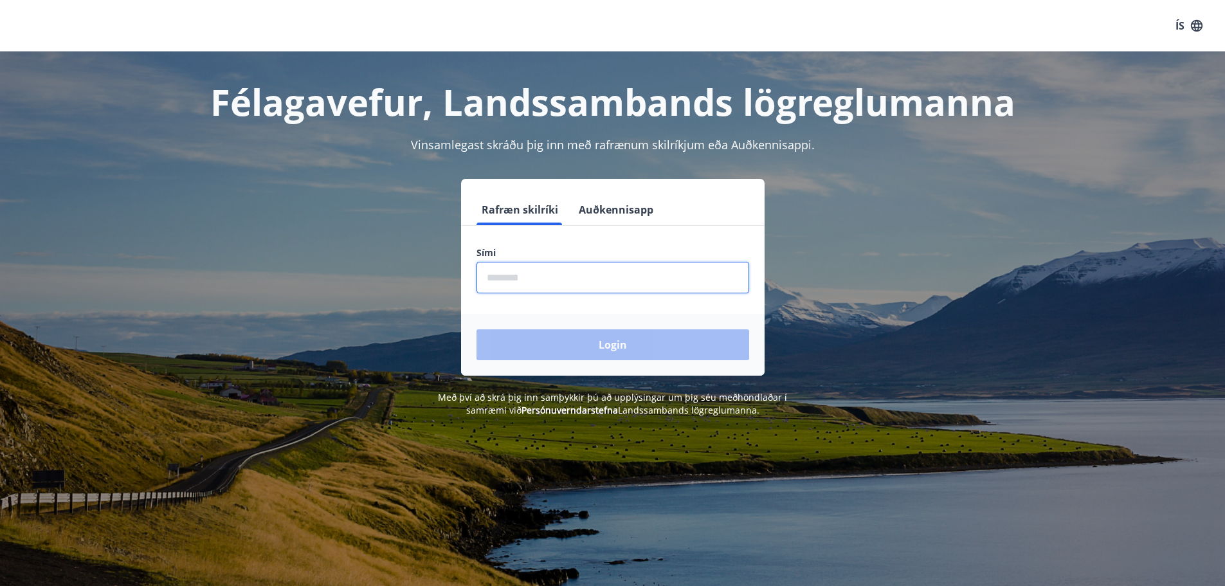
click at [504, 288] on input "phone" at bounding box center [613, 278] width 273 height 32
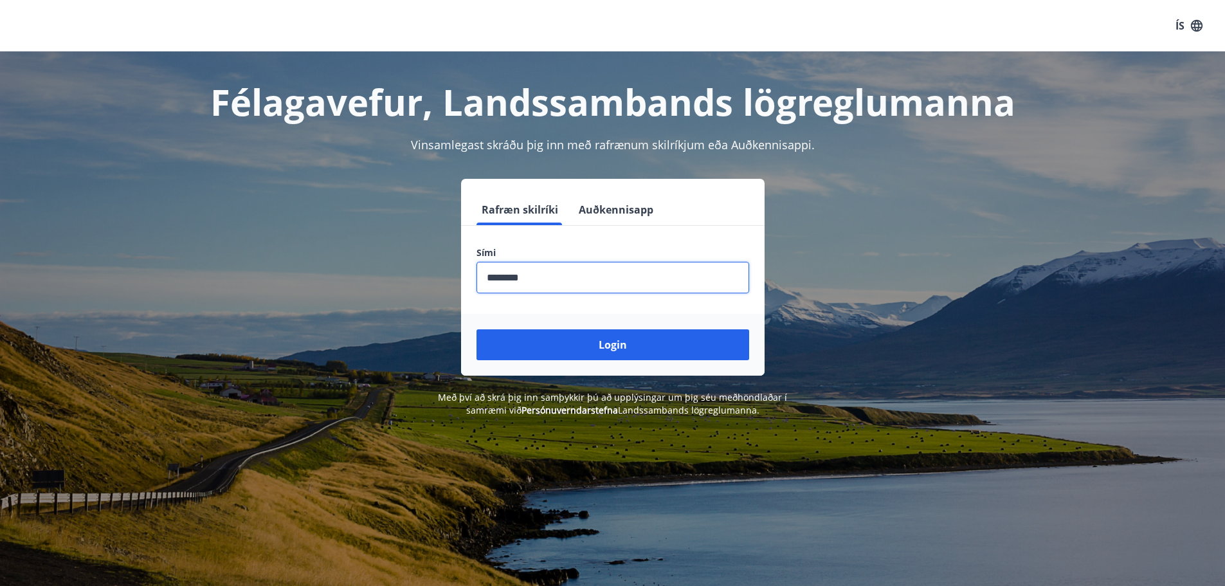
click at [477, 329] on button "Login" at bounding box center [613, 344] width 273 height 31
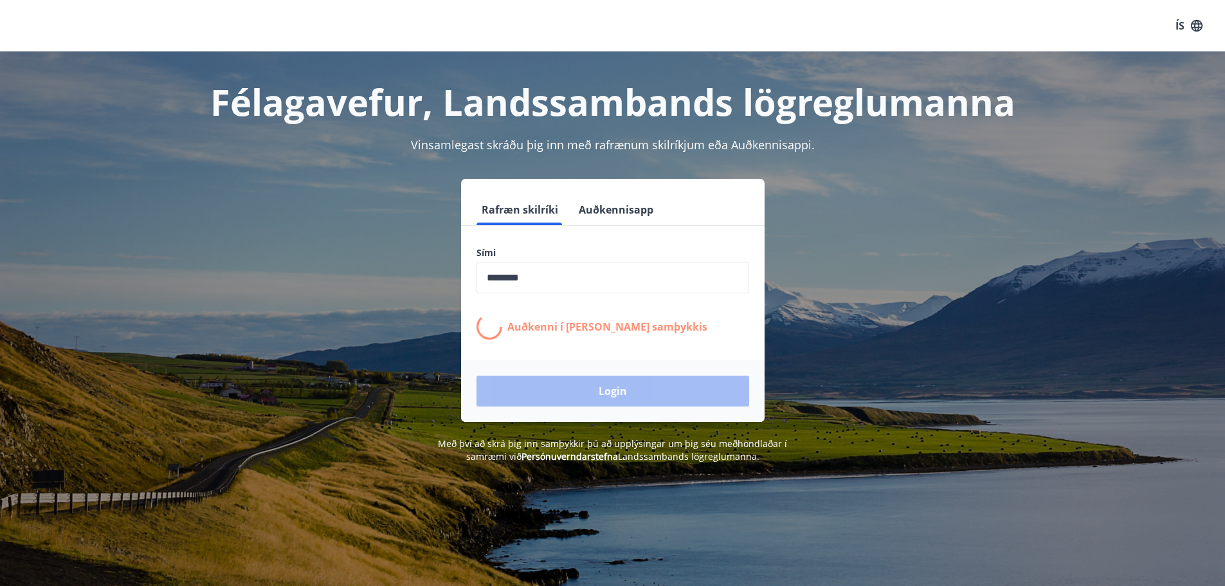
drag, startPoint x: 691, startPoint y: 511, endPoint x: 845, endPoint y: 178, distance: 367.2
click at [845, 178] on div "Félagavefur, Landssambands lögreglumanna Vinsamlegast skráðu þig inn með rafræn…" at bounding box center [613, 257] width 926 height 412
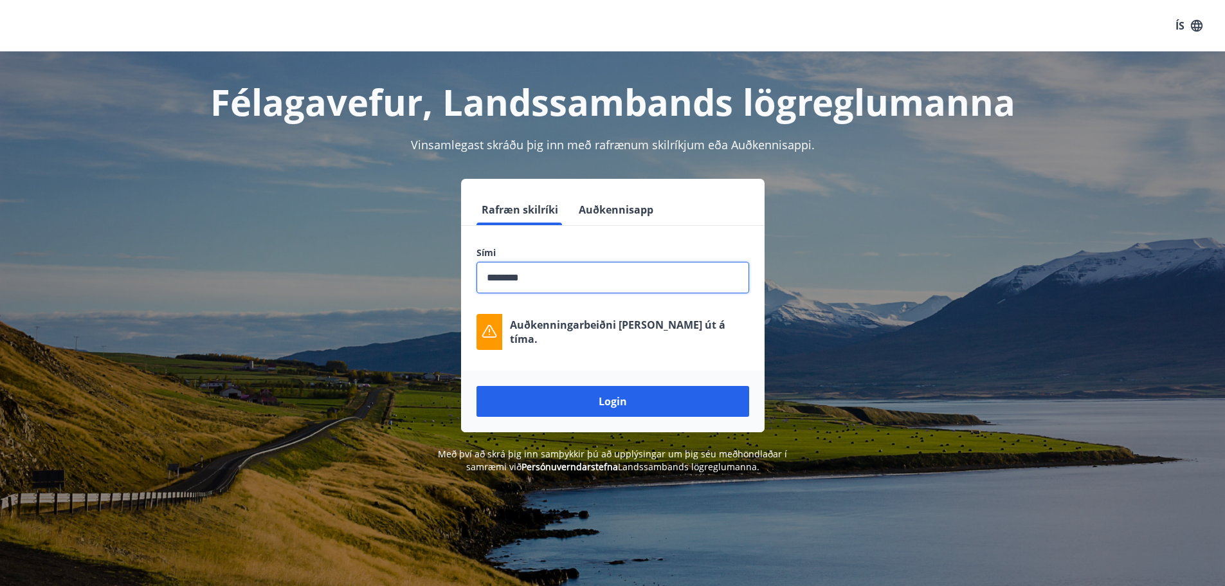
drag, startPoint x: 526, startPoint y: 271, endPoint x: 420, endPoint y: 249, distance: 107.7
click at [435, 258] on div "Rafræn skilríki Auðkennisapp Sími ​ Auðkenningarbeiðni [PERSON_NAME] út á tíma.…" at bounding box center [612, 305] width 895 height 253
type input "*"
type input "********"
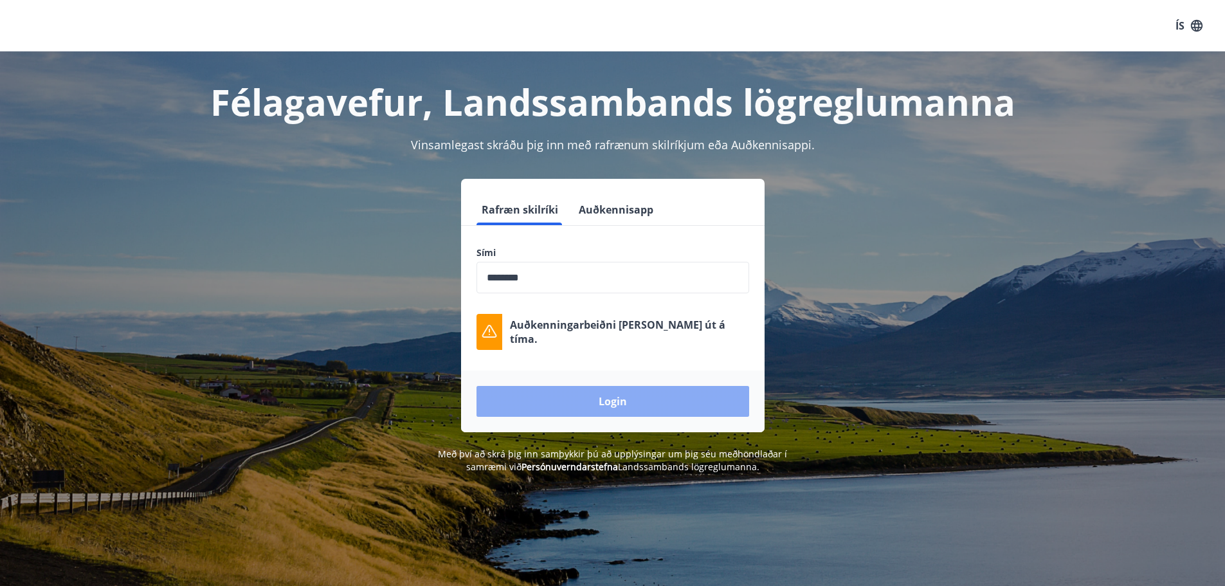
click at [661, 397] on button "Login" at bounding box center [613, 401] width 273 height 31
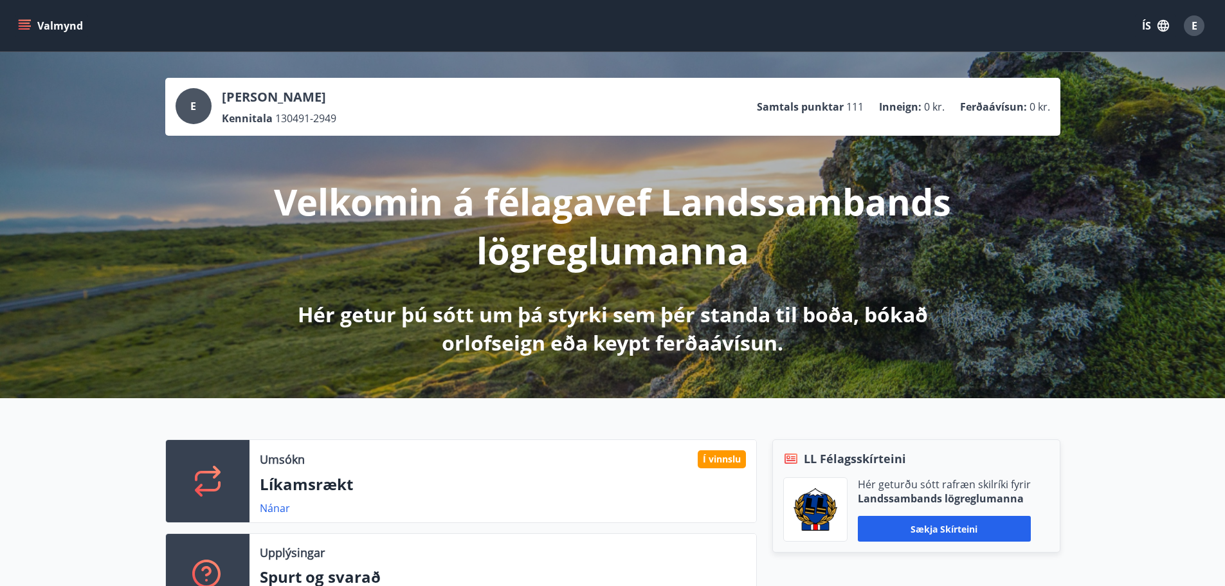
click at [5, 39] on div "Valmynd ÍS E" at bounding box center [612, 25] width 1225 height 51
click at [14, 28] on div "Valmynd ÍS E" at bounding box center [612, 25] width 1225 height 51
click at [14, 24] on div "Valmynd ÍS E" at bounding box center [612, 25] width 1225 height 51
click at [19, 23] on icon "menu" at bounding box center [25, 23] width 12 height 1
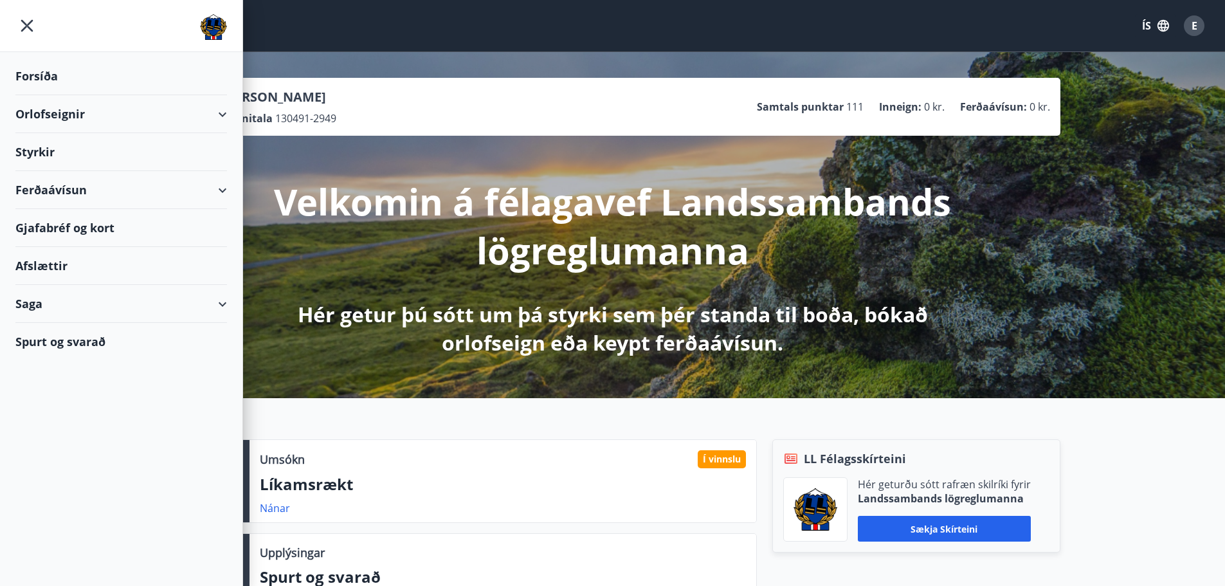
click at [214, 127] on div "Orlofseignir" at bounding box center [121, 114] width 212 height 38
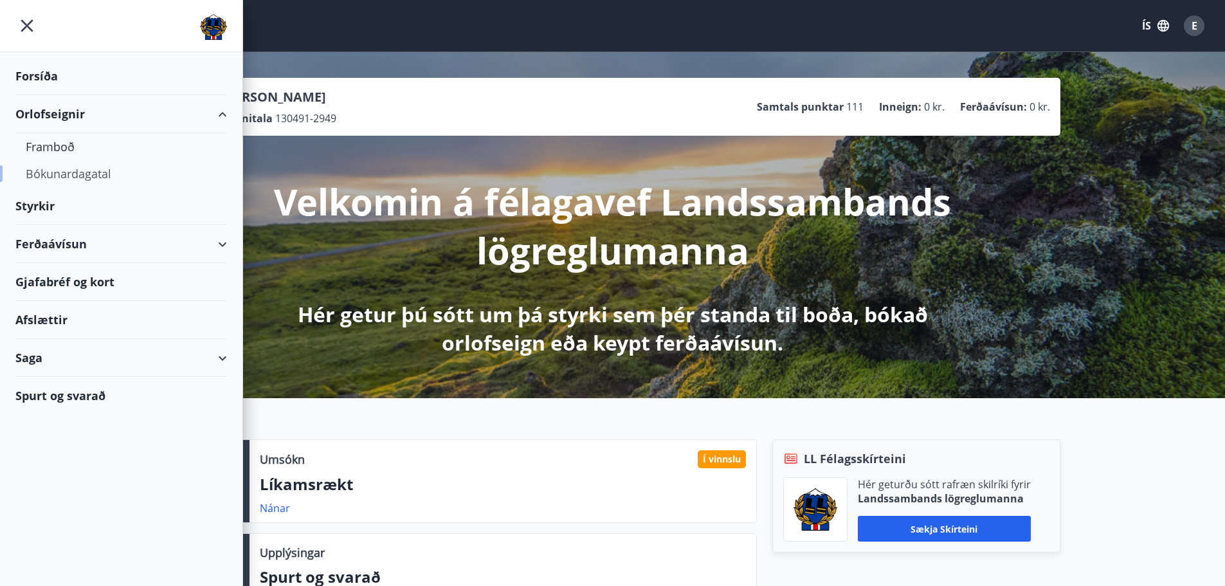
click at [48, 173] on div "Bókunardagatal" at bounding box center [121, 173] width 191 height 27
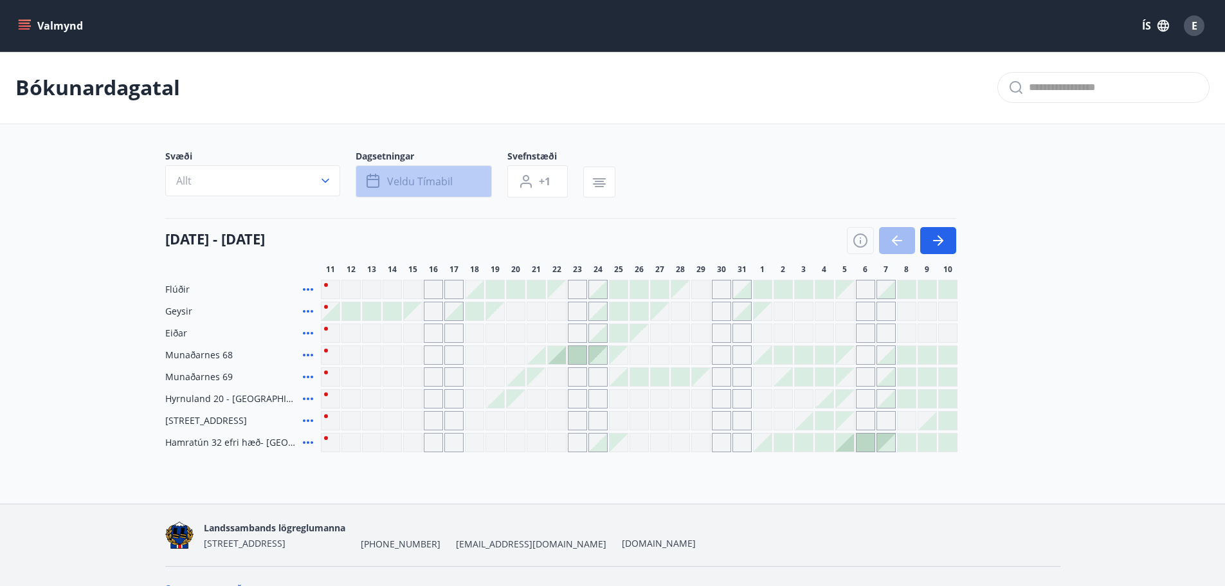
click at [376, 177] on icon "button" at bounding box center [375, 176] width 1 height 4
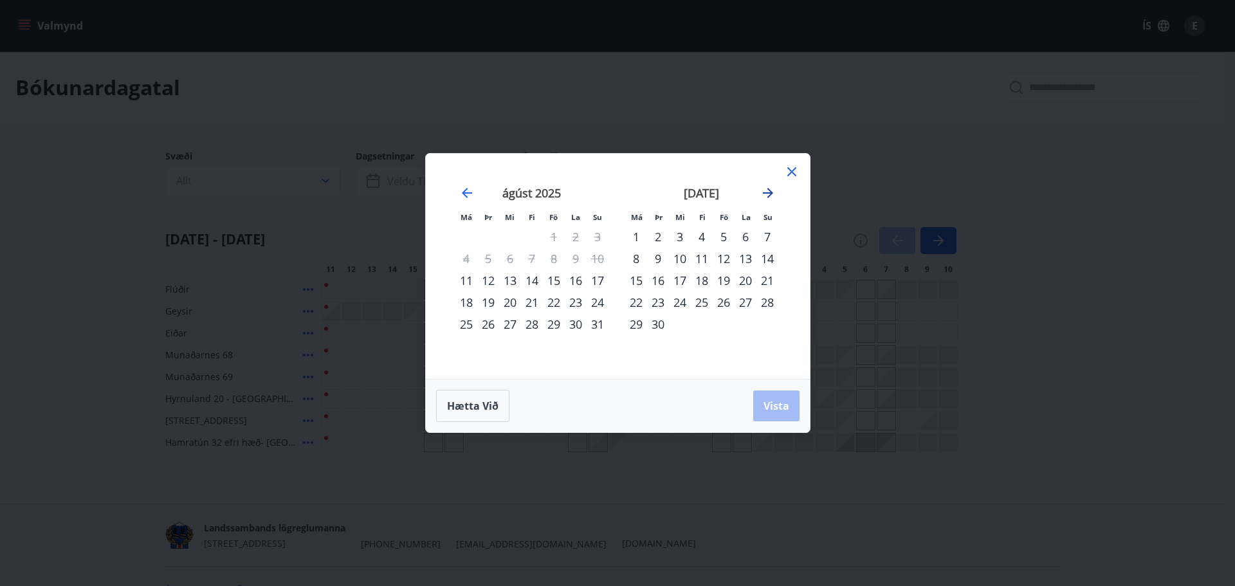
click at [765, 185] on icon "Move forward to switch to the next month." at bounding box center [767, 192] width 15 height 15
click at [639, 241] on div "1" at bounding box center [636, 237] width 22 height 22
click at [771, 194] on icon "Move forward to switch to the next month." at bounding box center [768, 193] width 10 height 10
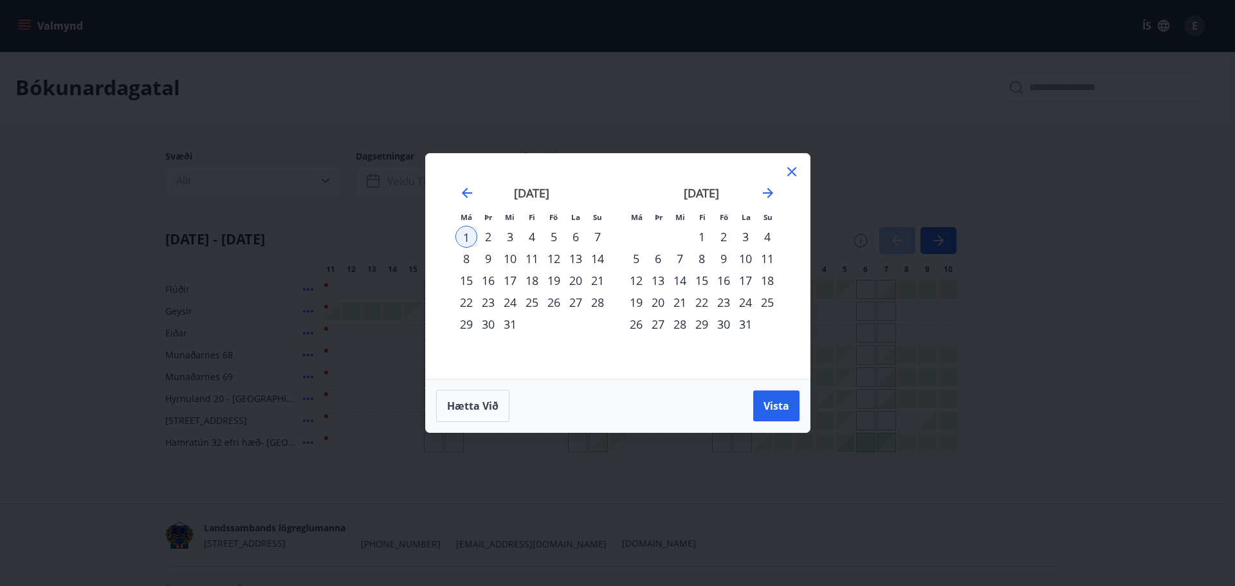
click at [697, 232] on div "1" at bounding box center [702, 237] width 22 height 22
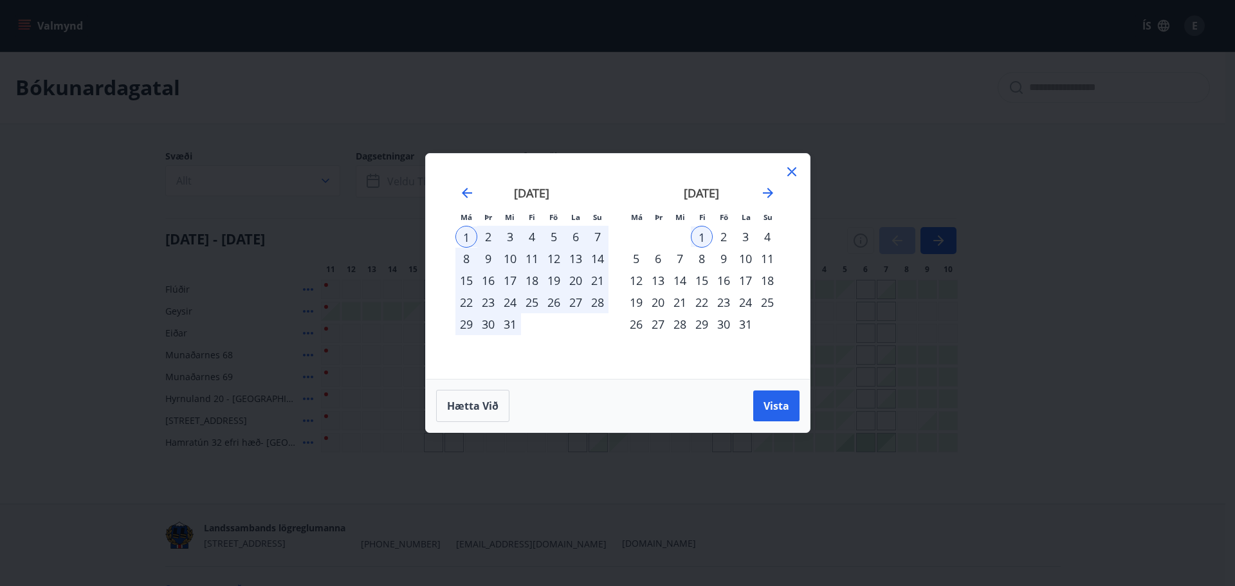
click at [778, 239] on div "janúar 2026 1 2 3 4 5 6 7 8 9 10 11 12 13 14 15 16 17 18 19 20 21 22 23 24 25 2…" at bounding box center [702, 274] width 170 height 211
drag, startPoint x: 747, startPoint y: 326, endPoint x: 753, endPoint y: 321, distance: 8.2
click at [753, 321] on div "31" at bounding box center [746, 324] width 22 height 22
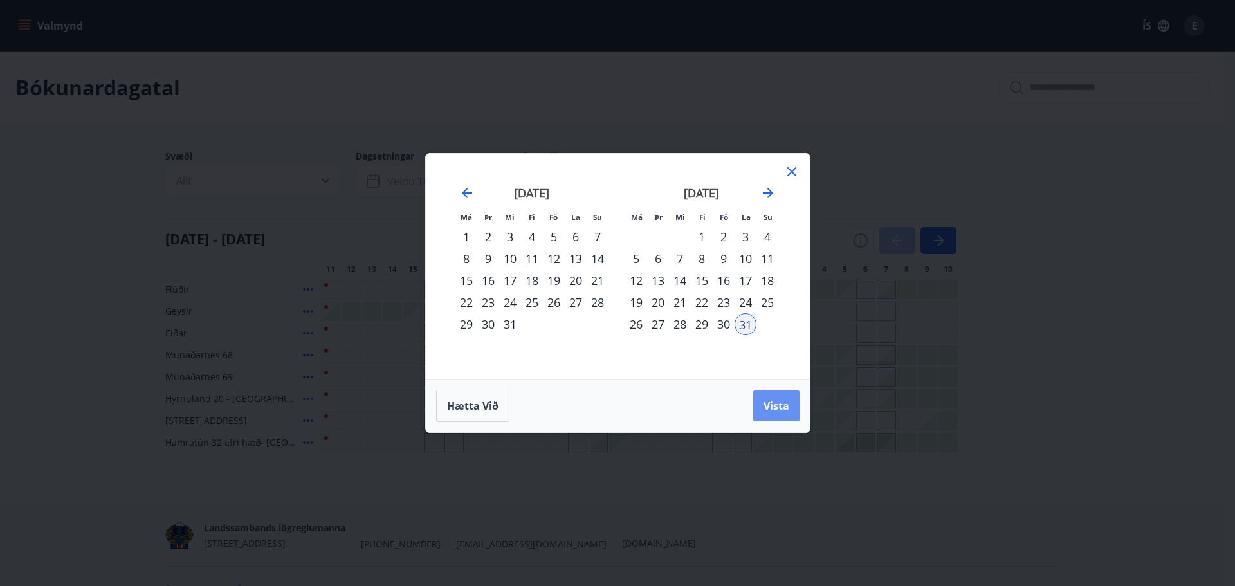
drag, startPoint x: 764, startPoint y: 408, endPoint x: 493, endPoint y: 358, distance: 275.4
click at [764, 407] on span "Vista" at bounding box center [777, 406] width 26 height 14
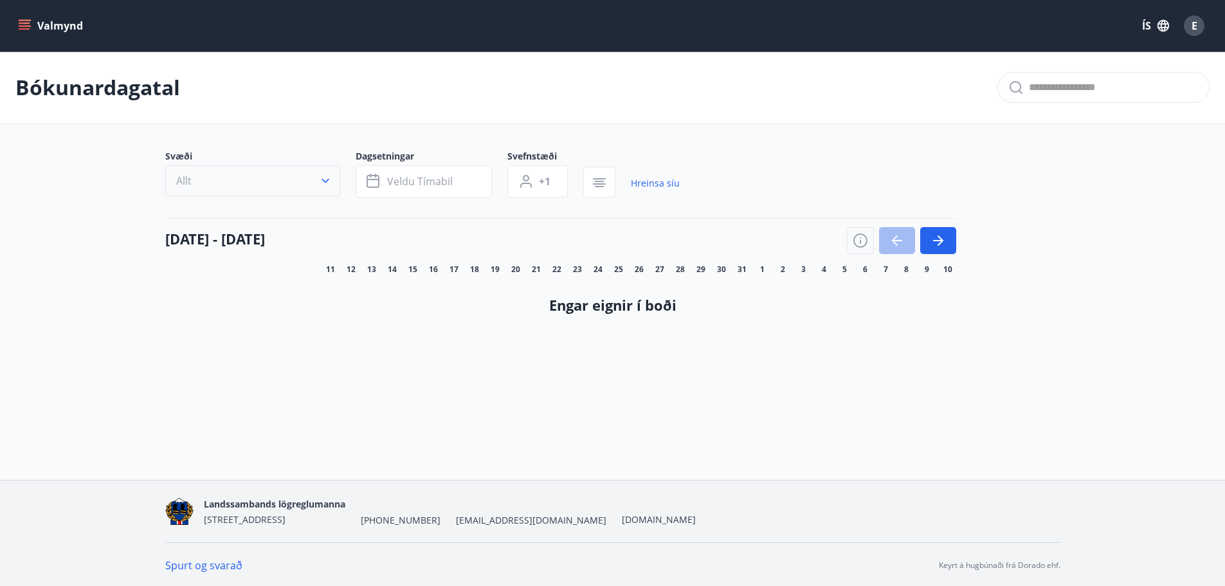
click at [213, 170] on button "Allt" at bounding box center [252, 180] width 175 height 31
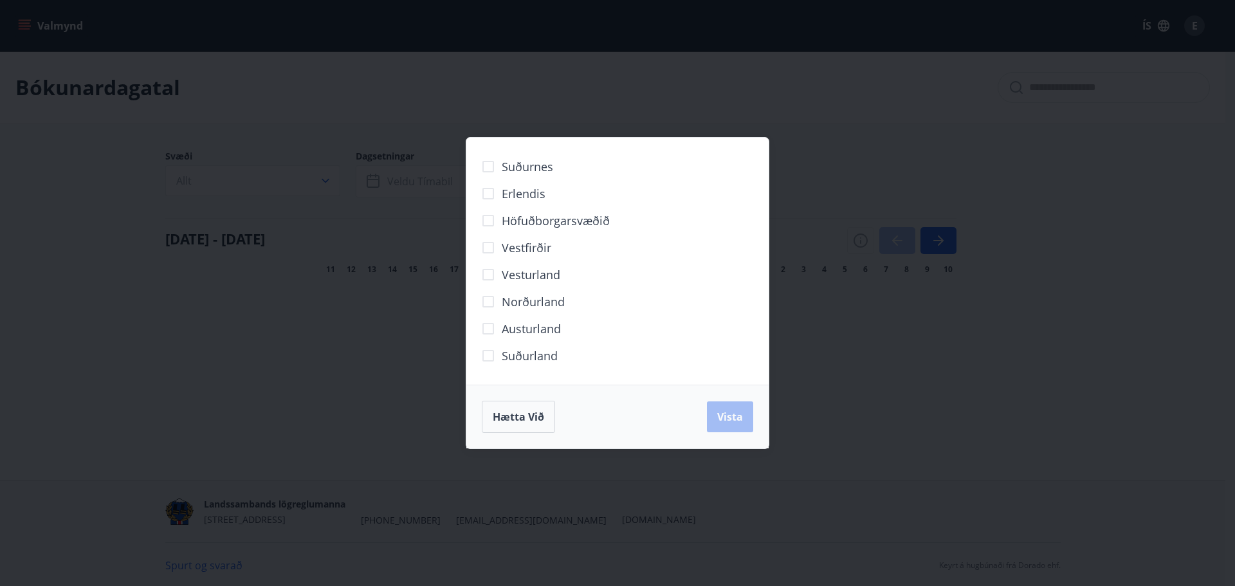
drag, startPoint x: 412, startPoint y: 109, endPoint x: 297, endPoint y: 93, distance: 115.5
click at [410, 109] on div "Suðurnes Erlendis Höfuðborgarsvæðið Vestfirðir Vesturland Norðurland Austurland…" at bounding box center [617, 293] width 1235 height 586
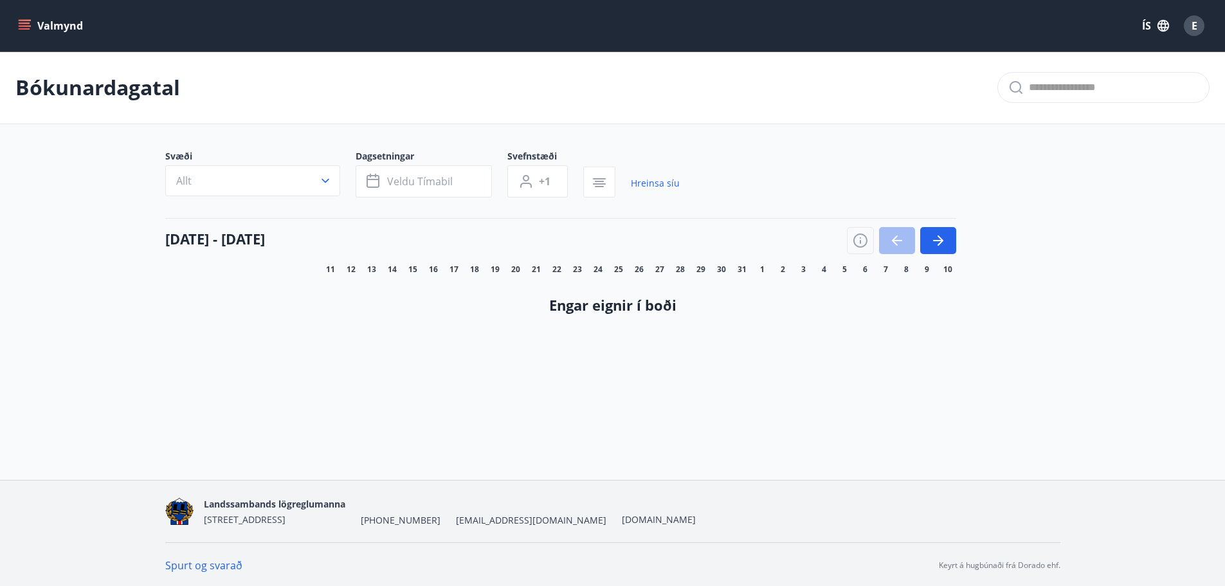
click at [50, 28] on button "Valmynd" at bounding box center [51, 25] width 73 height 23
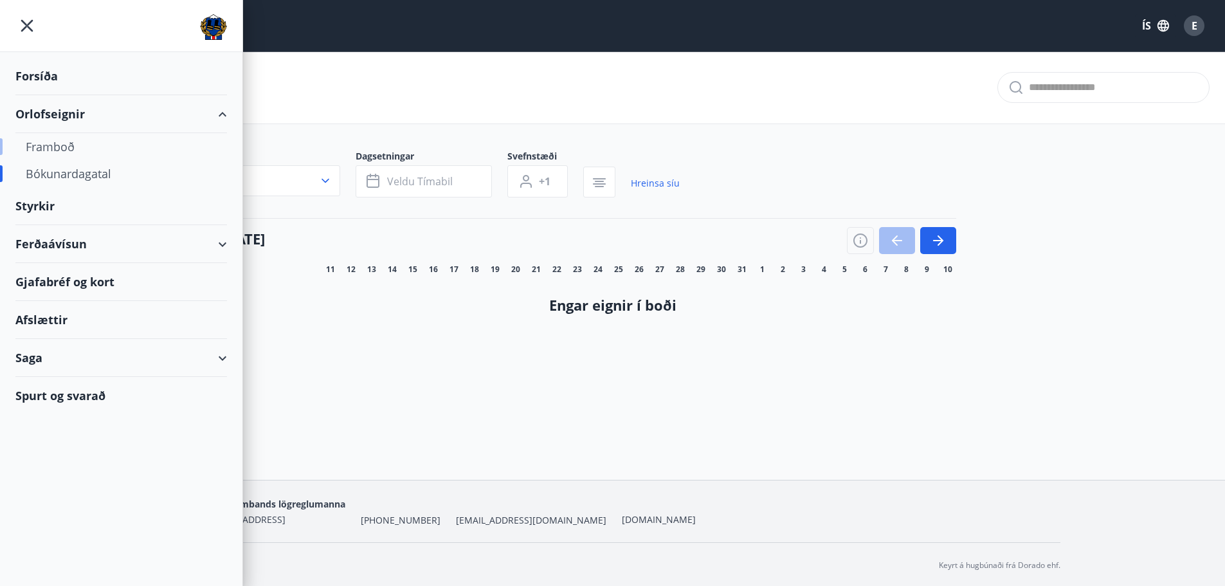
click at [76, 152] on div "Framboð" at bounding box center [121, 146] width 191 height 27
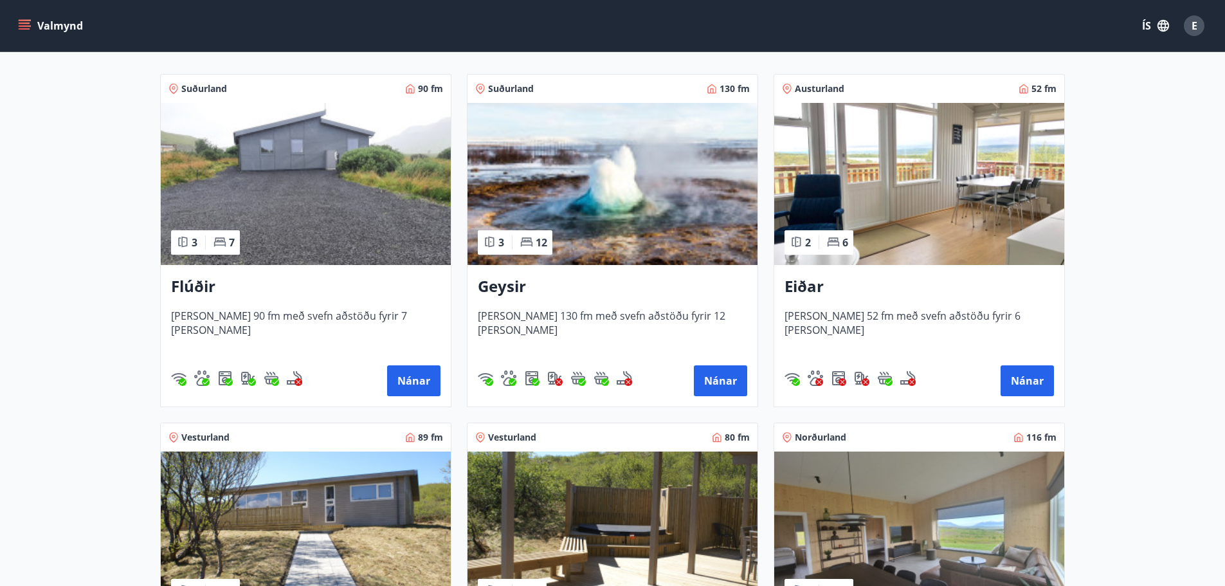
scroll to position [202, 0]
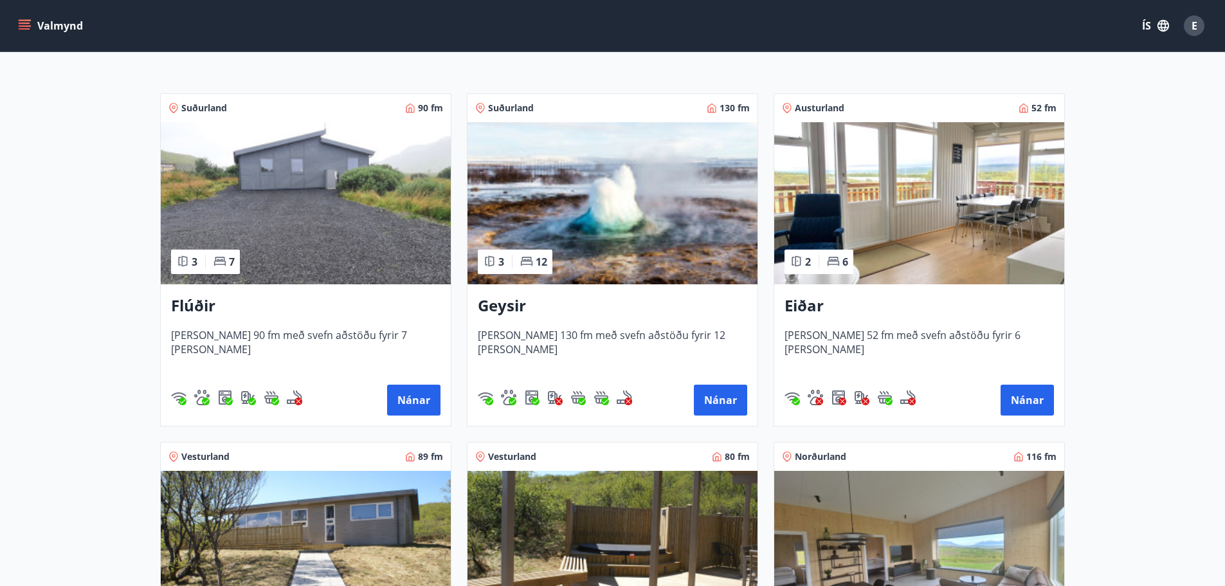
click at [336, 227] on img at bounding box center [306, 203] width 290 height 162
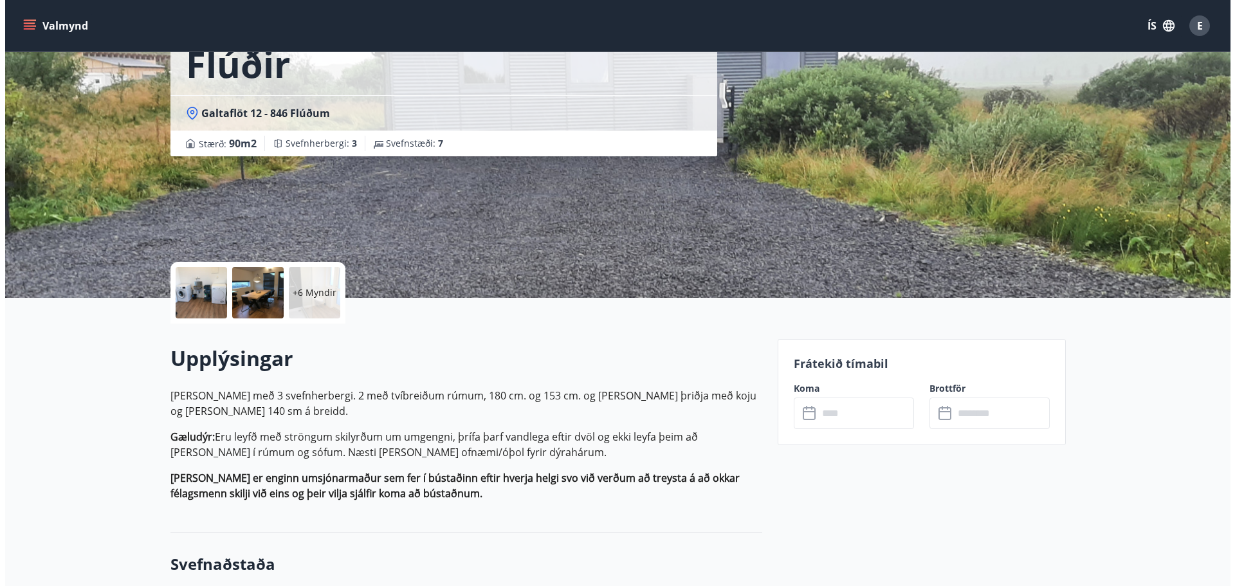
scroll to position [129, 0]
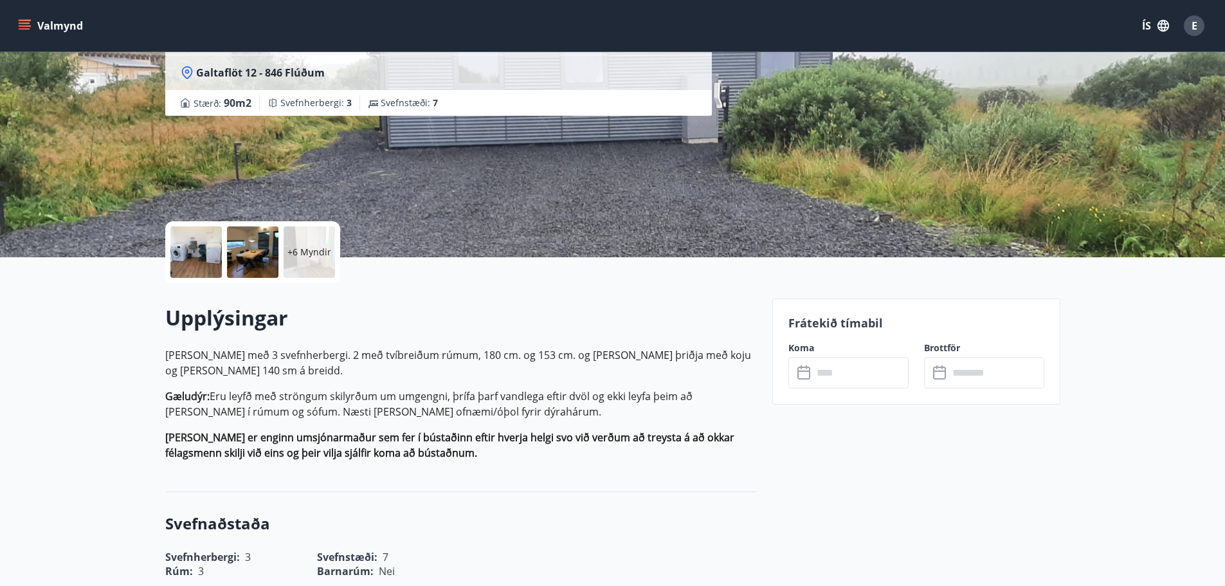
click at [853, 374] on input "text" at bounding box center [861, 373] width 96 height 32
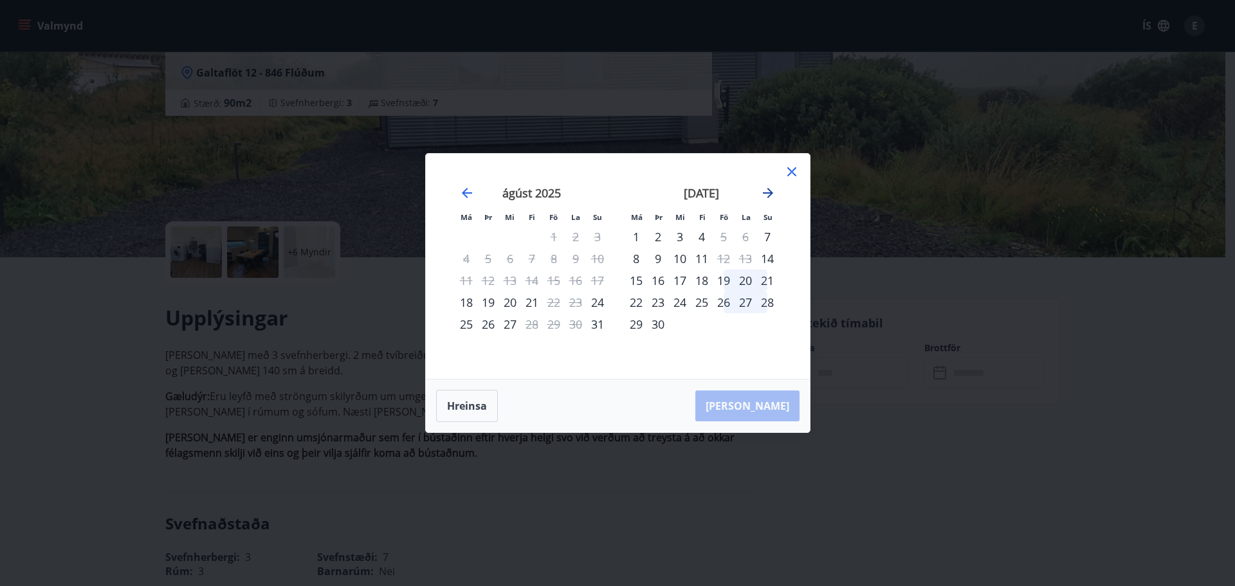
click at [770, 190] on icon "Move forward to switch to the next month." at bounding box center [767, 192] width 15 height 15
click at [781, 174] on div "nóvember 2025 1 2 3 4 5 6 7 8 9 10 11 12 13 14 15 16 17 18 19 20 21 22 23 24 25…" at bounding box center [702, 274] width 170 height 211
click at [769, 198] on icon "Move forward to switch to the next month." at bounding box center [767, 192] width 15 height 15
click at [459, 190] on icon "Move backward to switch to the previous month." at bounding box center [466, 192] width 15 height 15
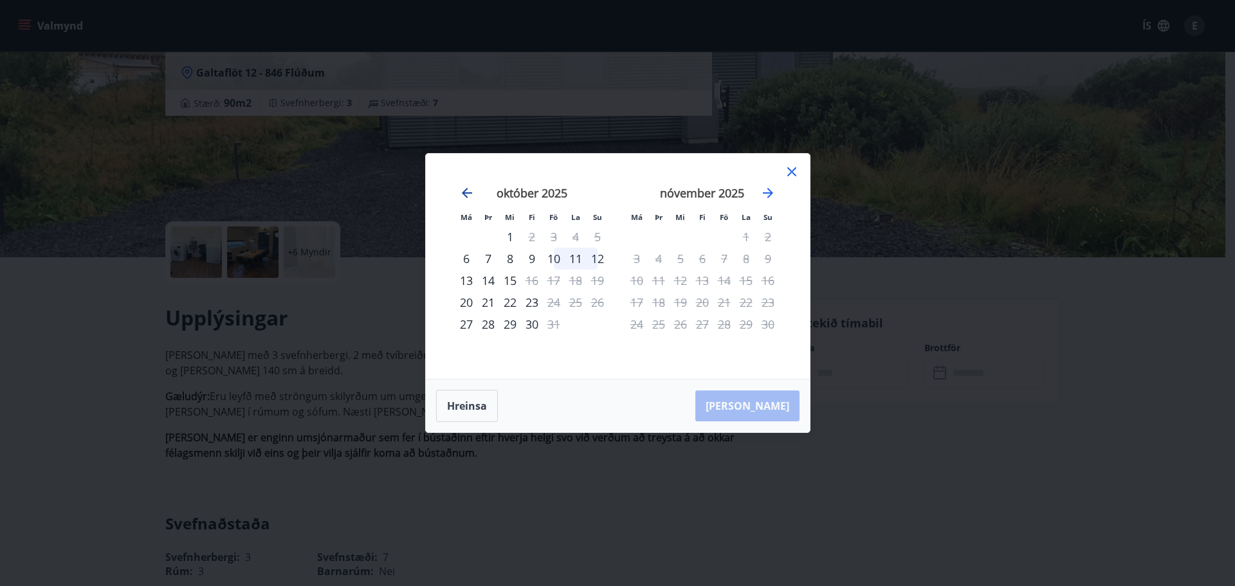
click at [459, 190] on icon "Move backward to switch to the previous month." at bounding box center [466, 192] width 15 height 15
